Goal: Information Seeking & Learning: Check status

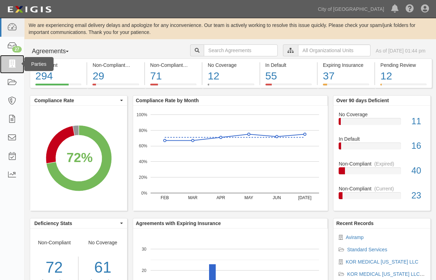
click at [12, 64] on icon at bounding box center [12, 64] width 10 height 8
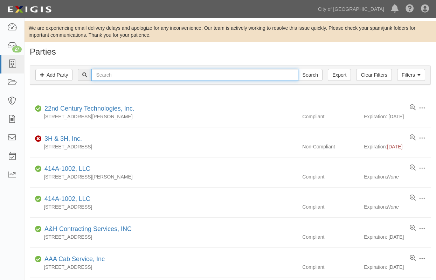
click at [119, 73] on input "text" at bounding box center [194, 75] width 207 height 12
type input "RSW"
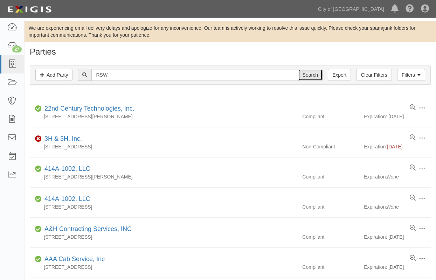
click at [315, 73] on input "Search" at bounding box center [310, 75] width 25 height 12
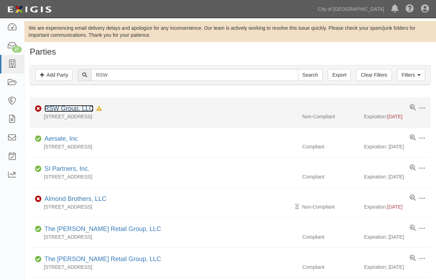
click at [77, 109] on link "RSW Group, LLC" at bounding box center [69, 108] width 49 height 7
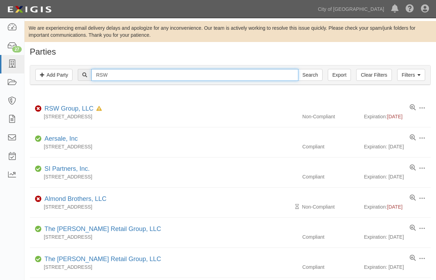
click at [120, 70] on input "RSW" at bounding box center [194, 75] width 207 height 12
click at [136, 74] on input "RSW" at bounding box center [194, 75] width 207 height 12
type input "RS WARBIRDS"
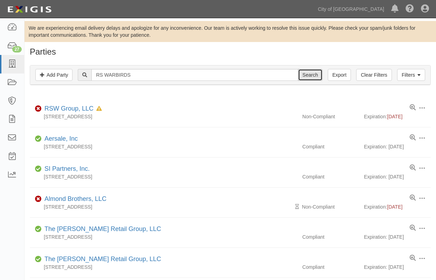
click at [311, 75] on input "Search" at bounding box center [310, 75] width 25 height 12
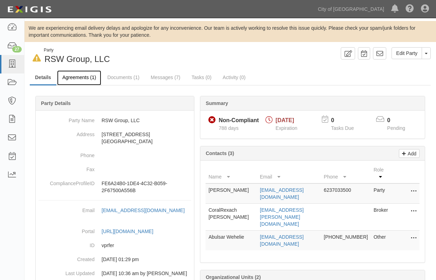
click at [84, 77] on link "Agreements (1)" at bounding box center [79, 77] width 44 height 15
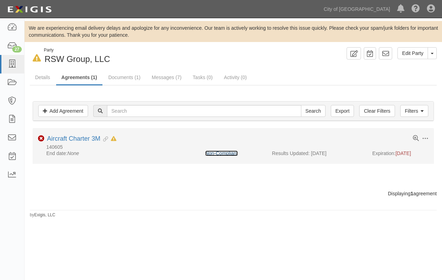
click at [234, 153] on link "Non-Compliant" at bounding box center [221, 154] width 33 height 6
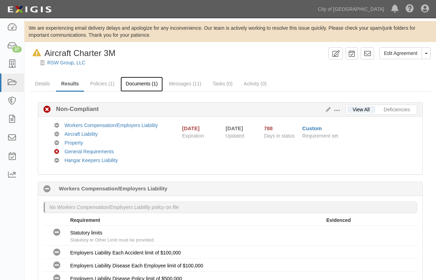
click at [136, 83] on link "Documents (1)" at bounding box center [142, 84] width 43 height 15
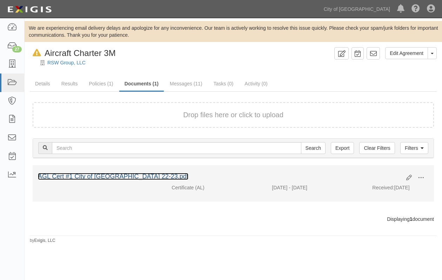
click at [113, 175] on link "AGL Cert #1 City of [GEOGRAPHIC_DATA] 22-23.pdf" at bounding box center [113, 176] width 150 height 7
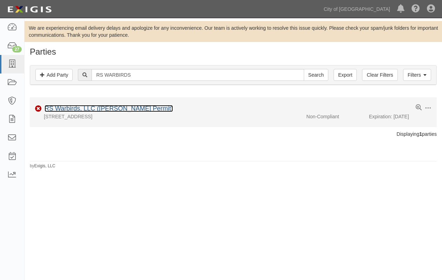
click at [82, 108] on link "RS Warbirds, LLC ([PERSON_NAME] Permit)" at bounding box center [109, 108] width 128 height 7
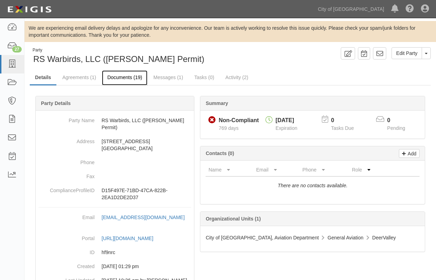
click at [125, 73] on link "Documents (19)" at bounding box center [125, 77] width 46 height 15
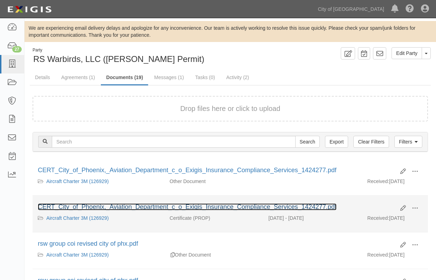
click at [161, 207] on link "CERT_City_of_Phoenix,_Aviation_Department_c_o_Exigis_Insurance_Compliance_Servi…" at bounding box center [187, 207] width 299 height 7
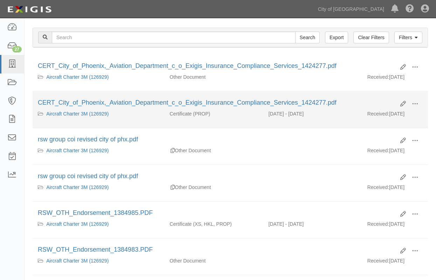
scroll to position [105, 0]
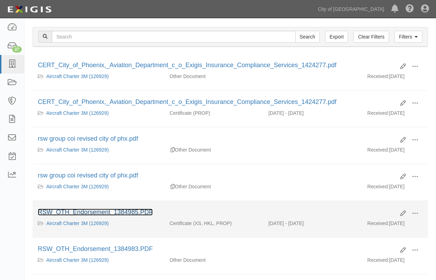
click at [115, 211] on link "RSW_OTH_Endorsement_1384985.PDF" at bounding box center [95, 212] width 115 height 7
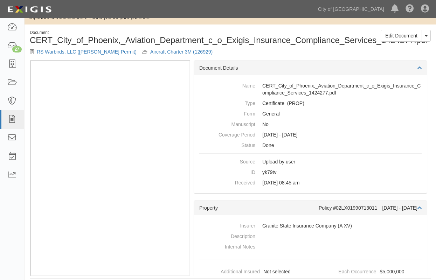
scroll to position [24, 0]
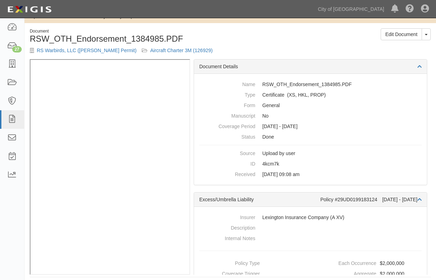
scroll to position [24, 0]
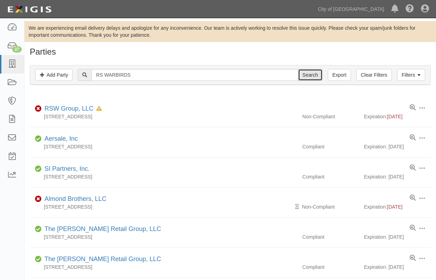
click at [309, 77] on input "Search" at bounding box center [310, 75] width 25 height 12
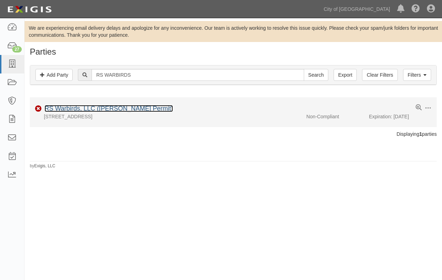
click at [131, 107] on link "RS Warbirds, LLC ([PERSON_NAME] Permit)" at bounding box center [109, 108] width 128 height 7
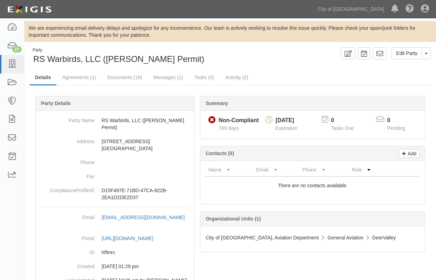
scroll to position [21, 0]
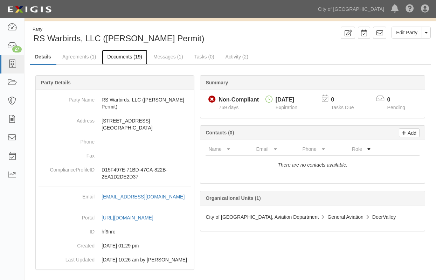
click at [124, 60] on link "Documents (19)" at bounding box center [125, 57] width 46 height 15
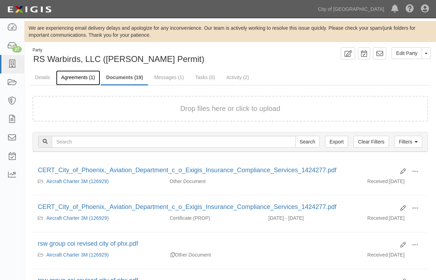
click at [90, 74] on link "Agreements (1)" at bounding box center [78, 77] width 44 height 15
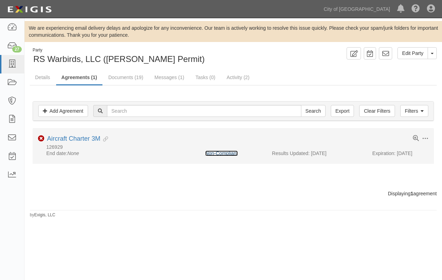
click at [218, 152] on link "Non-Compliant" at bounding box center [221, 154] width 33 height 6
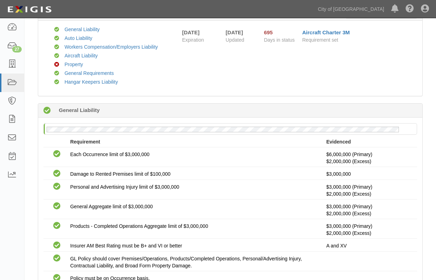
scroll to position [41, 0]
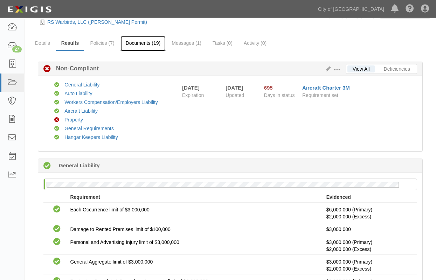
click at [149, 44] on link "Documents (19)" at bounding box center [144, 43] width 46 height 15
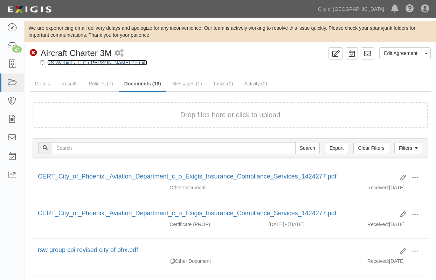
click at [113, 62] on link "RS Warbirds, LLC ([PERSON_NAME] Permit)" at bounding box center [97, 63] width 100 height 6
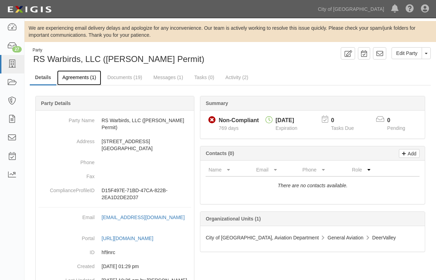
click at [87, 77] on link "Agreements (1)" at bounding box center [79, 77] width 44 height 15
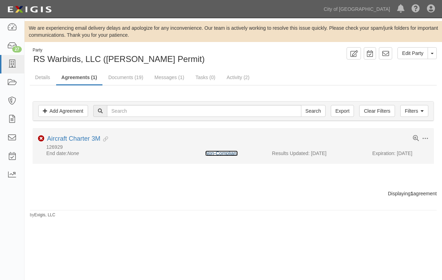
click at [224, 154] on link "Non-Compliant" at bounding box center [221, 154] width 33 height 6
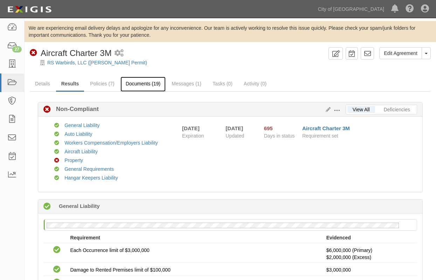
click at [142, 86] on link "Documents (19)" at bounding box center [144, 84] width 46 height 15
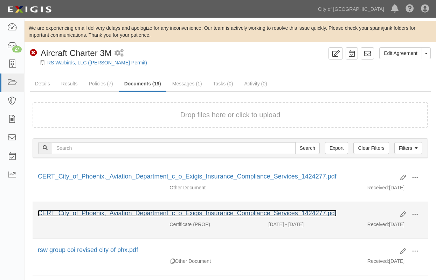
click at [195, 214] on link "CERT_City_of_Phoenix,_Aviation_Department_c_o_Exigis_Insurance_Compliance_Servi…" at bounding box center [187, 213] width 299 height 7
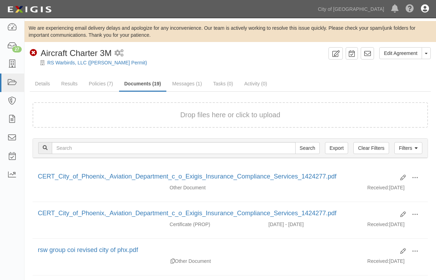
click at [420, 9] on link at bounding box center [425, 9] width 15 height 18
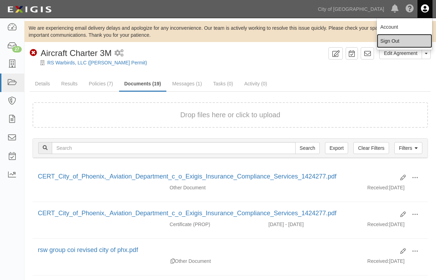
click at [404, 42] on link "Sign Out" at bounding box center [404, 41] width 55 height 14
